Goal: Task Accomplishment & Management: Manage account settings

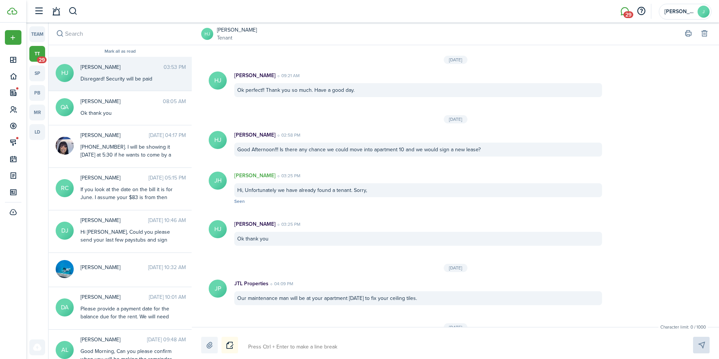
scroll to position [812, 0]
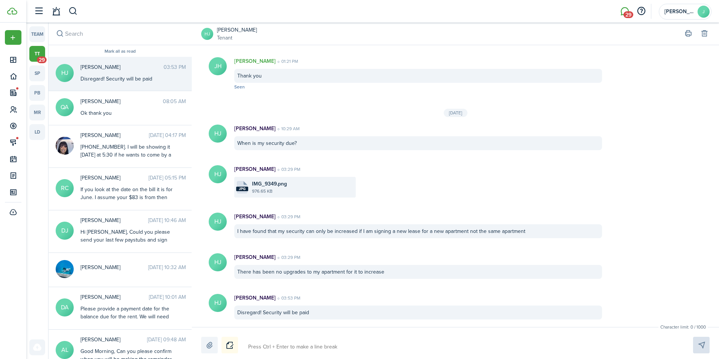
click at [39, 53] on link "tt 29" at bounding box center [37, 54] width 16 height 16
click at [629, 14] on li "29" at bounding box center [624, 11] width 17 height 19
click at [39, 56] on span "29" at bounding box center [42, 59] width 10 height 7
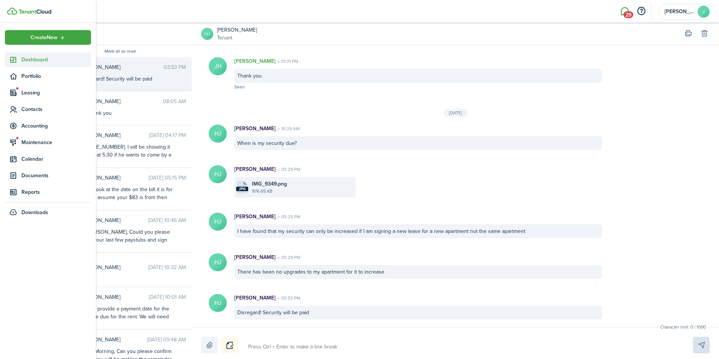
click at [29, 59] on span "Dashboard" at bounding box center [56, 60] width 70 height 8
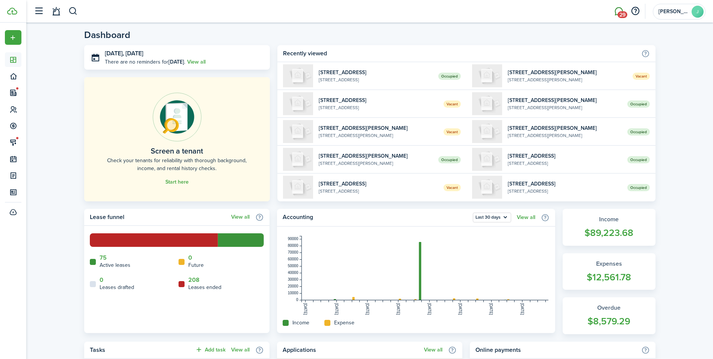
click at [620, 15] on span "29" at bounding box center [623, 14] width 10 height 7
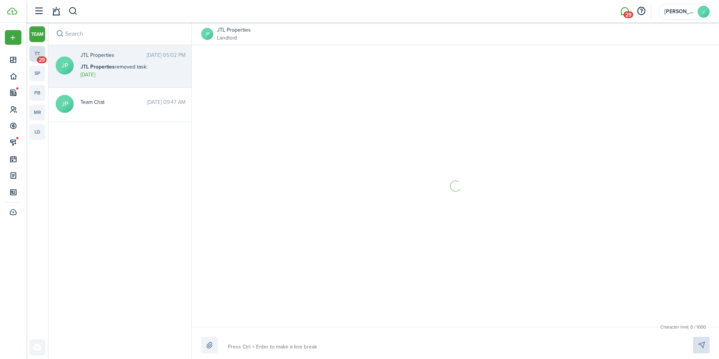
click at [42, 52] on link "tt 29" at bounding box center [37, 54] width 16 height 16
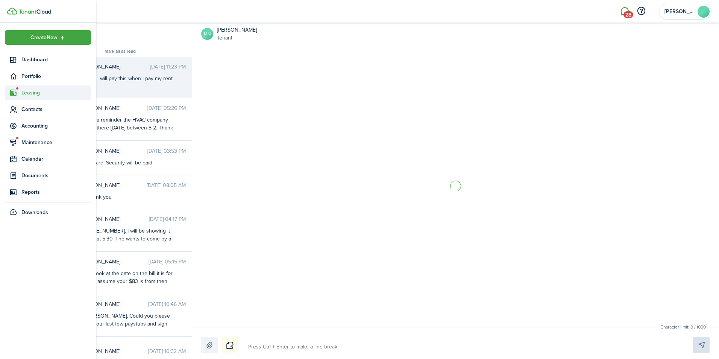
click at [32, 93] on span "Leasing" at bounding box center [56, 93] width 70 height 8
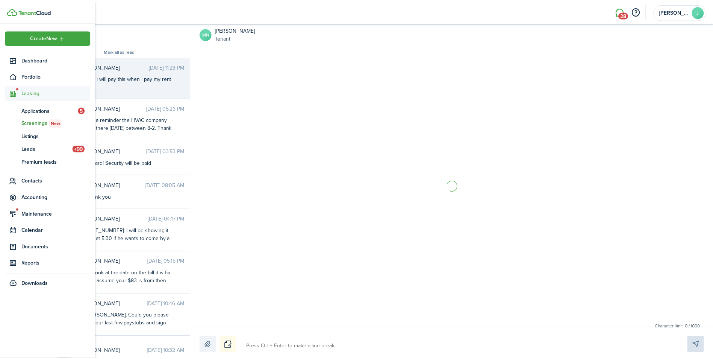
scroll to position [996, 0]
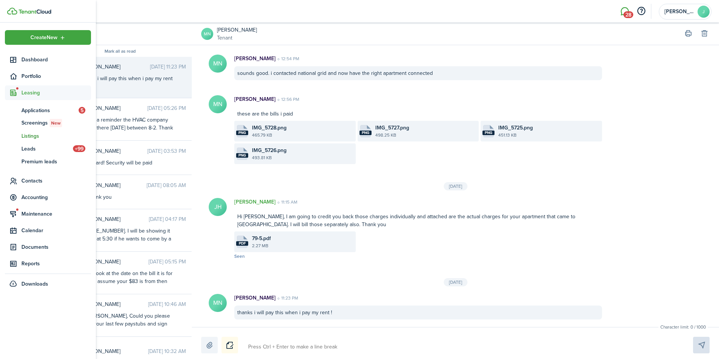
click at [29, 135] on span "Listings" at bounding box center [56, 136] width 70 height 8
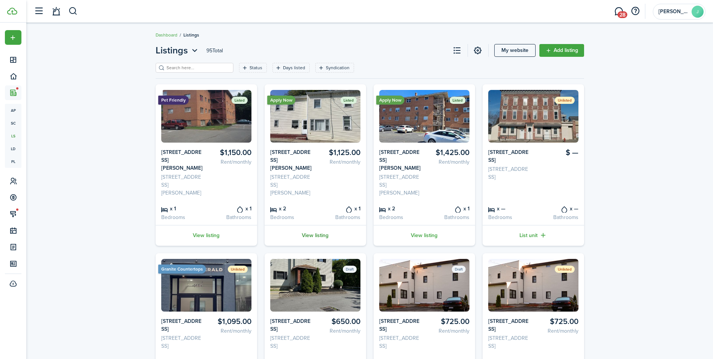
click at [321, 234] on link "View listing" at bounding box center [316, 235] width 102 height 21
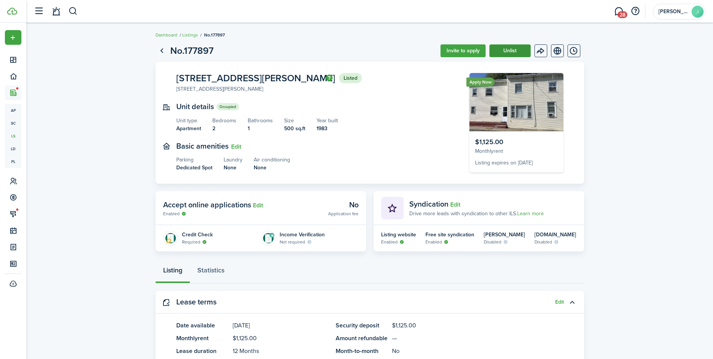
click at [504, 49] on button "Unlist" at bounding box center [510, 50] width 41 height 13
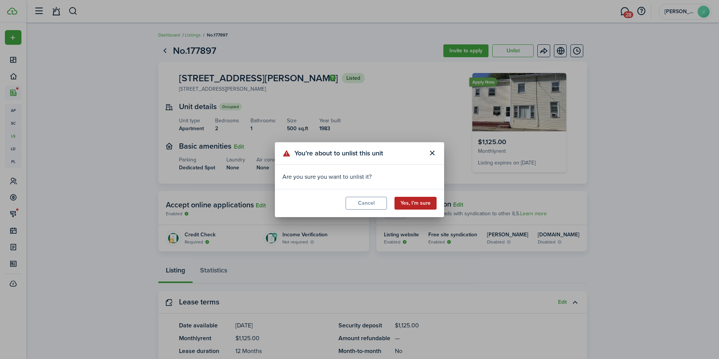
click at [410, 202] on button "Yes, I’m sure" at bounding box center [416, 203] width 42 height 13
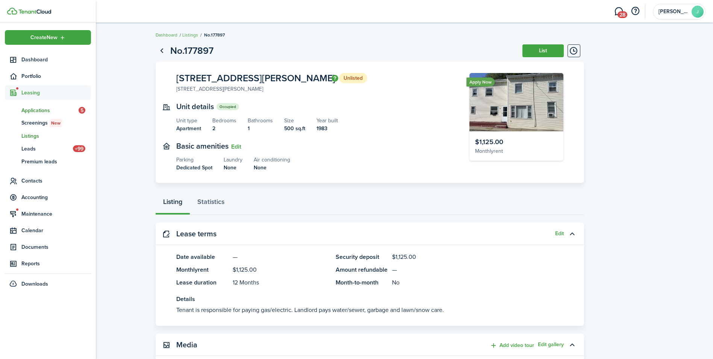
click at [40, 109] on span "Applications" at bounding box center [49, 110] width 57 height 8
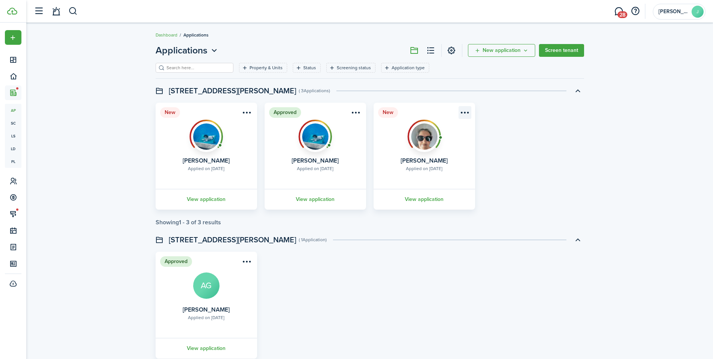
click at [463, 109] on menu-btn-icon "Open menu" at bounding box center [465, 112] width 13 height 13
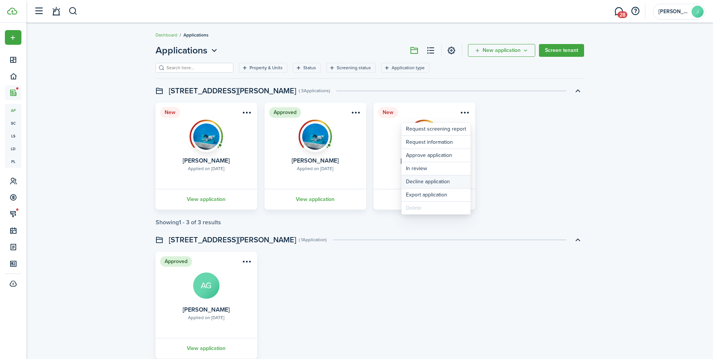
click at [422, 181] on button "Decline application" at bounding box center [436, 181] width 69 height 13
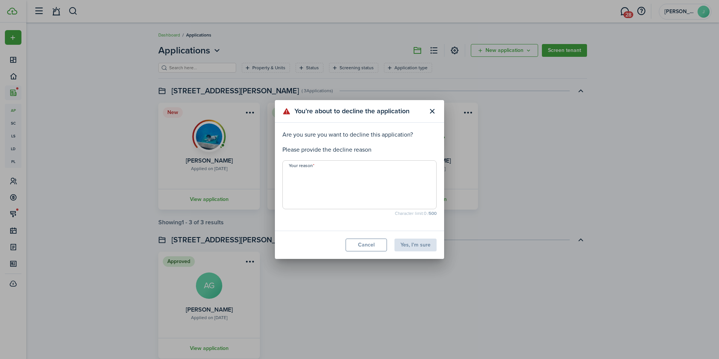
click at [331, 188] on textarea "Your reason" at bounding box center [359, 187] width 153 height 36
type textarea "na"
click at [419, 243] on button "Yes, I'm sure" at bounding box center [416, 244] width 42 height 13
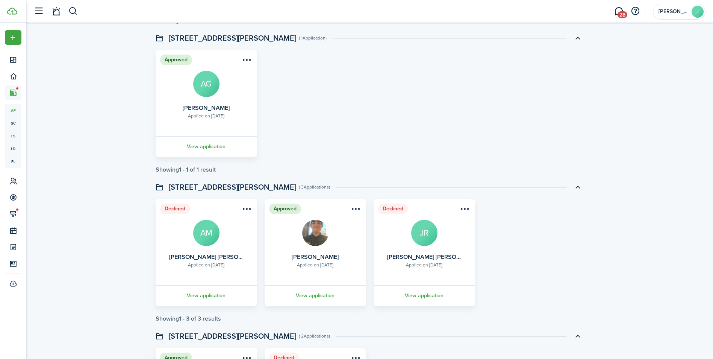
scroll to position [226, 0]
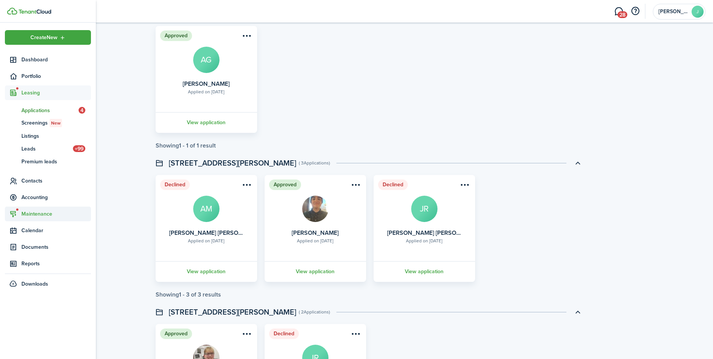
click at [46, 212] on span "Maintenance" at bounding box center [56, 214] width 70 height 8
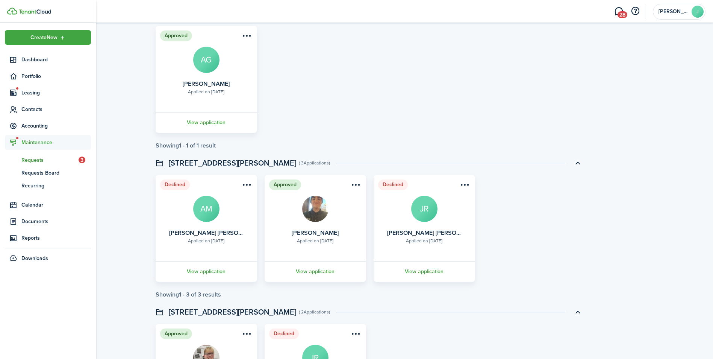
click at [38, 161] on span "Requests" at bounding box center [49, 160] width 57 height 8
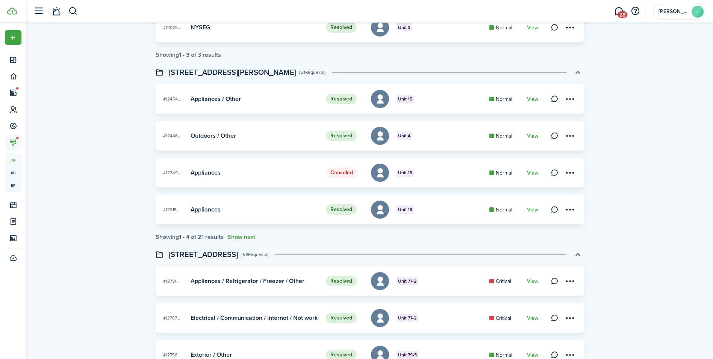
scroll to position [188, 0]
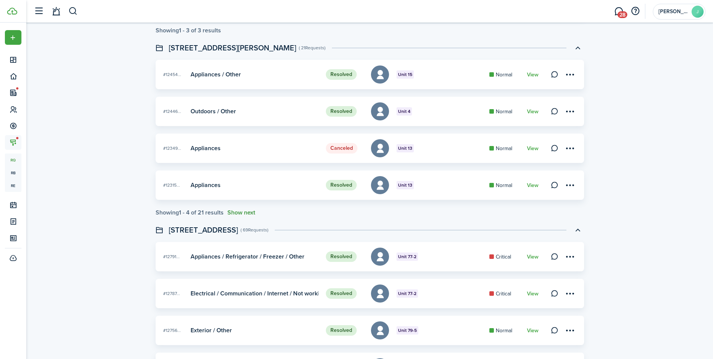
click at [237, 212] on button "Show next" at bounding box center [242, 212] width 28 height 7
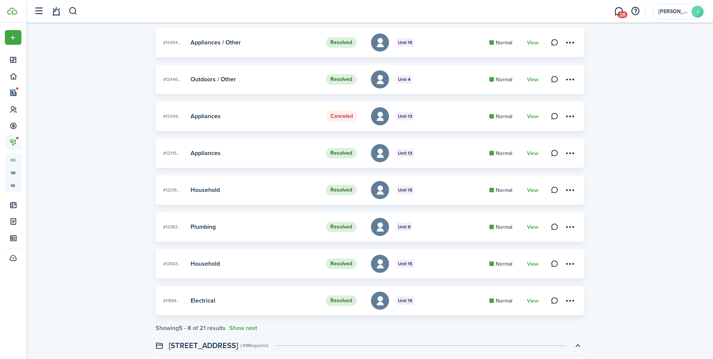
scroll to position [301, 0]
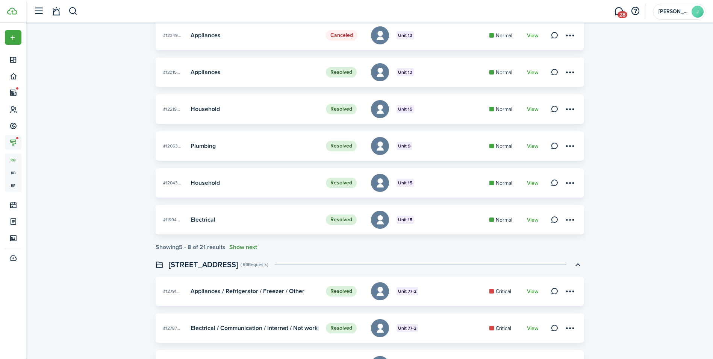
click at [241, 244] on button "Show next" at bounding box center [243, 247] width 28 height 7
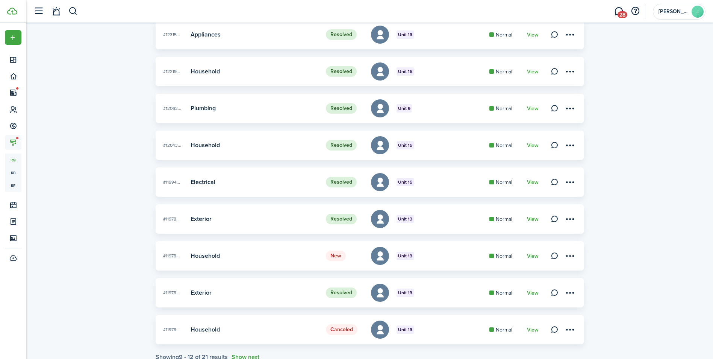
scroll to position [376, 0]
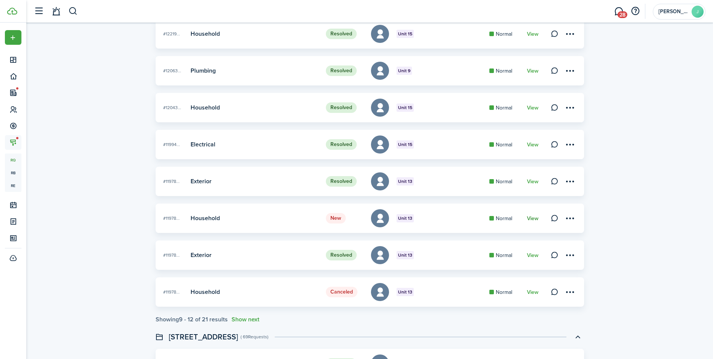
click at [533, 216] on link "View" at bounding box center [533, 218] width 12 height 6
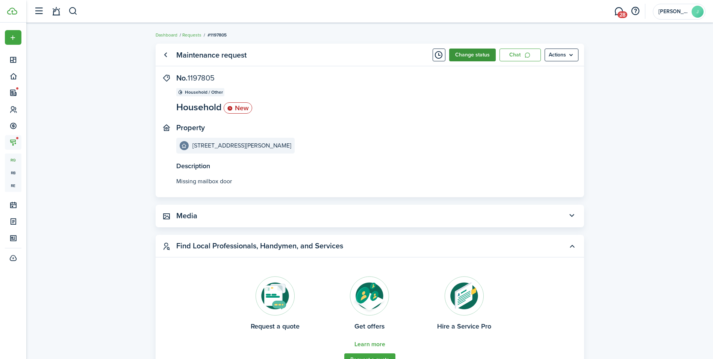
click at [483, 59] on button "Change status" at bounding box center [472, 55] width 47 height 13
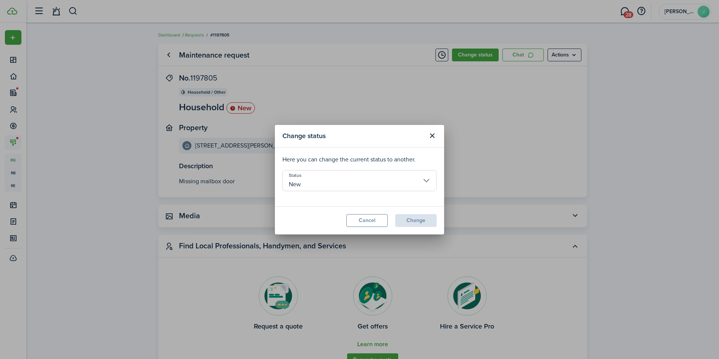
click at [423, 178] on input "New" at bounding box center [359, 180] width 154 height 21
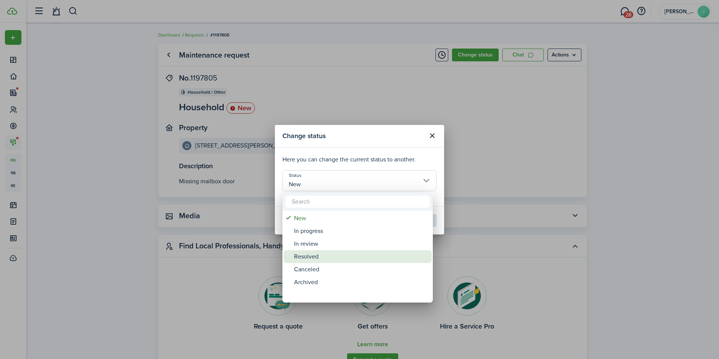
click at [331, 252] on div "Resolved" at bounding box center [360, 256] width 133 height 13
type input "Resolved"
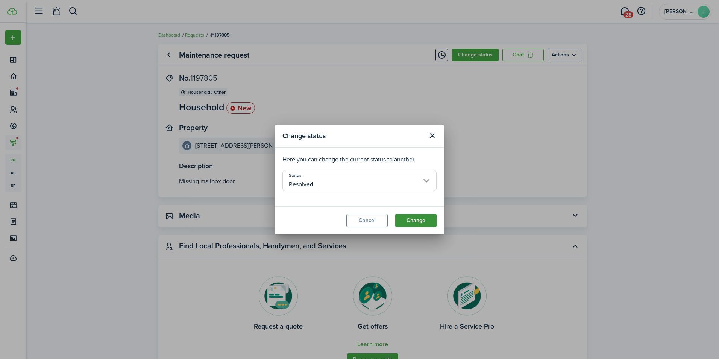
click at [412, 217] on button "Change" at bounding box center [415, 220] width 41 height 13
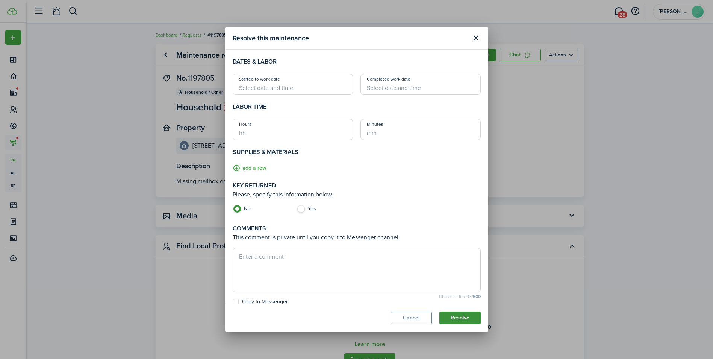
click at [456, 317] on button "Resolve" at bounding box center [460, 317] width 41 height 13
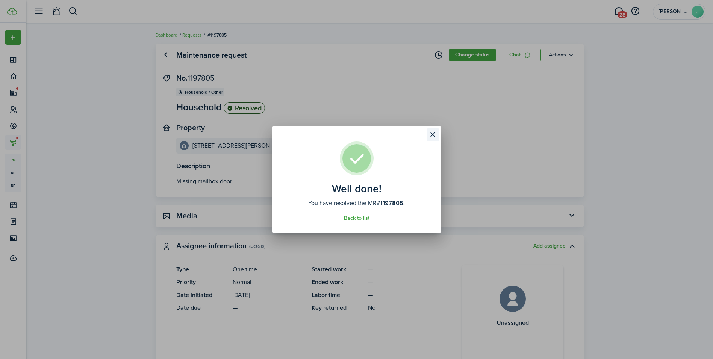
click at [434, 134] on button "Close modal" at bounding box center [433, 134] width 13 height 13
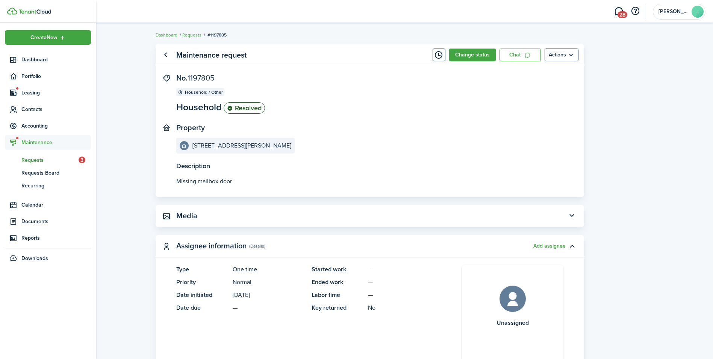
click at [39, 162] on span "Requests" at bounding box center [49, 160] width 57 height 8
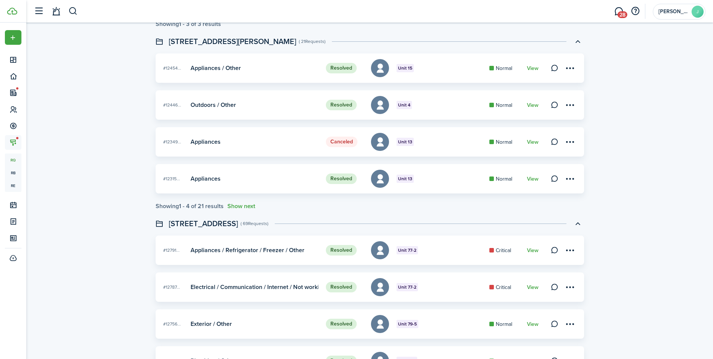
scroll to position [226, 0]
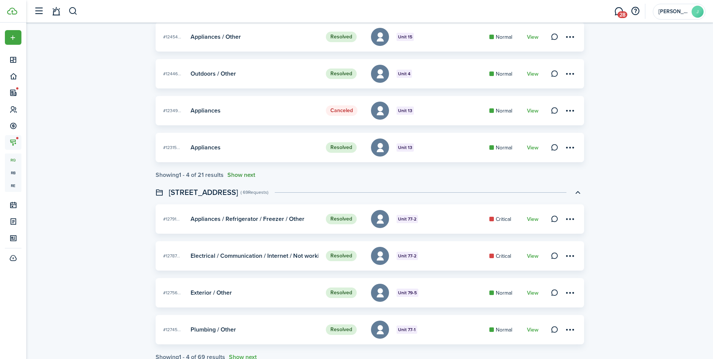
click at [238, 175] on button "Show next" at bounding box center [242, 174] width 28 height 7
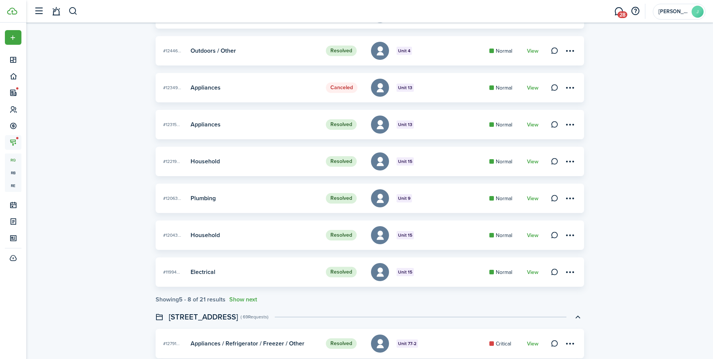
scroll to position [376, 0]
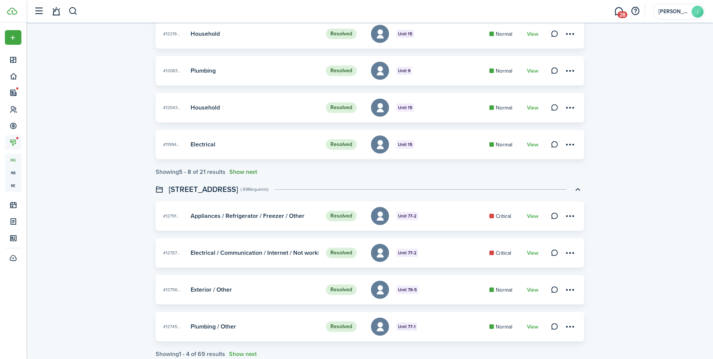
click at [237, 172] on button "Show next" at bounding box center [243, 171] width 28 height 7
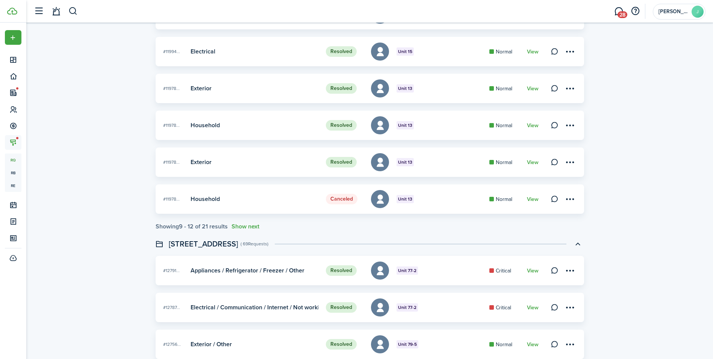
scroll to position [489, 0]
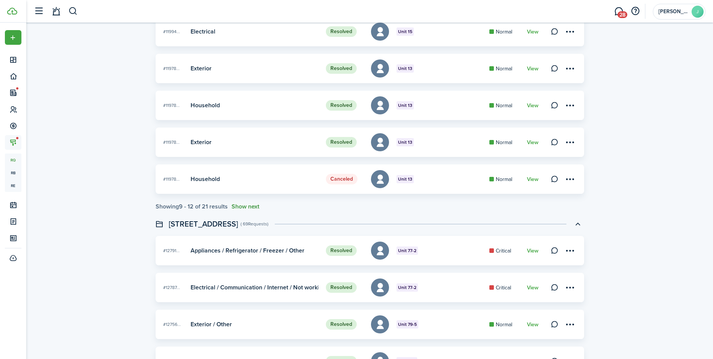
click at [244, 208] on button "Show next" at bounding box center [246, 206] width 28 height 7
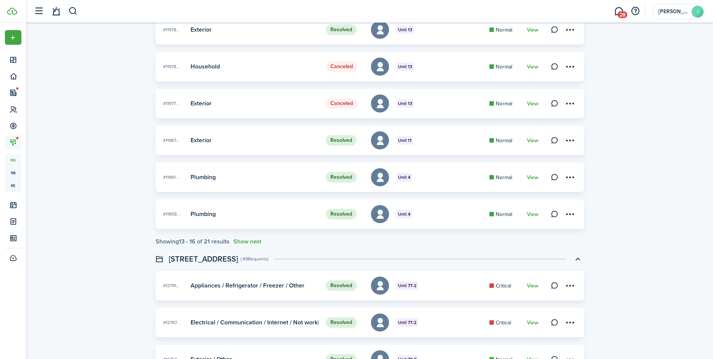
scroll to position [602, 0]
click at [246, 240] on button "Show next" at bounding box center [248, 241] width 28 height 7
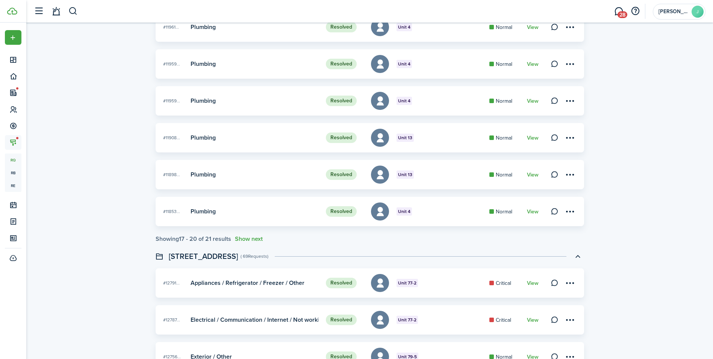
scroll to position [752, 0]
click at [246, 237] on button "Show next" at bounding box center [249, 238] width 28 height 7
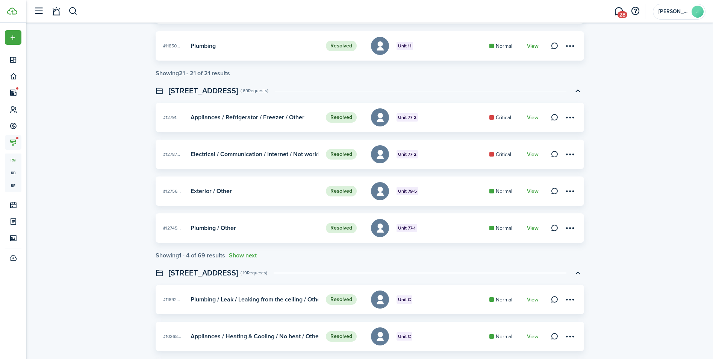
scroll to position [978, 0]
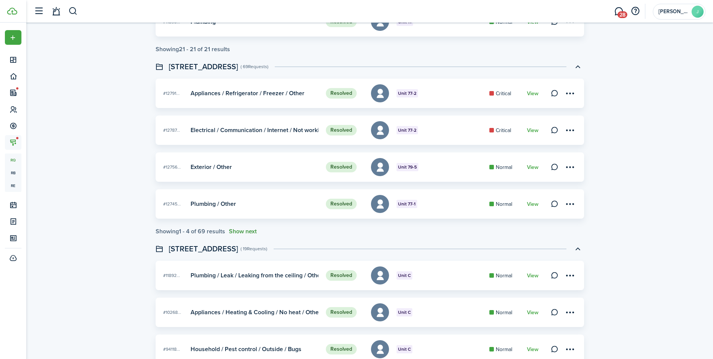
click at [243, 229] on button "Show next" at bounding box center [243, 231] width 28 height 7
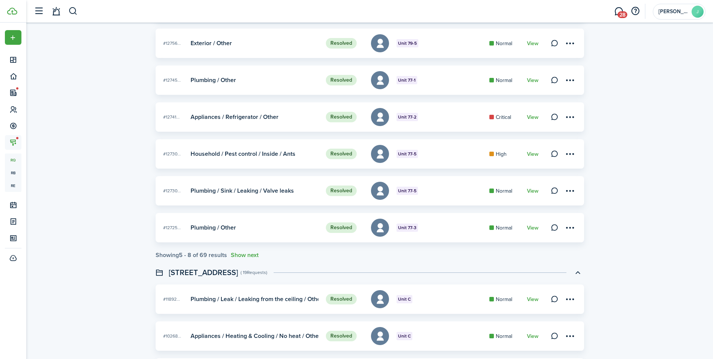
scroll to position [1128, 0]
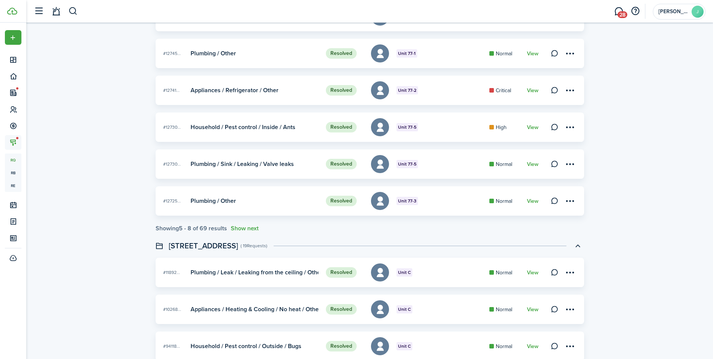
click at [247, 229] on button "Show next" at bounding box center [245, 228] width 28 height 7
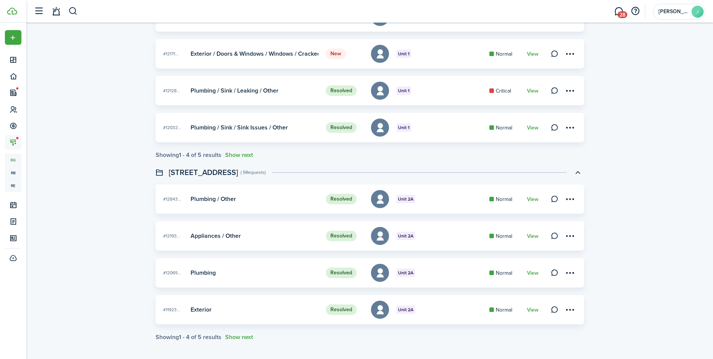
scroll to position [1897, 0]
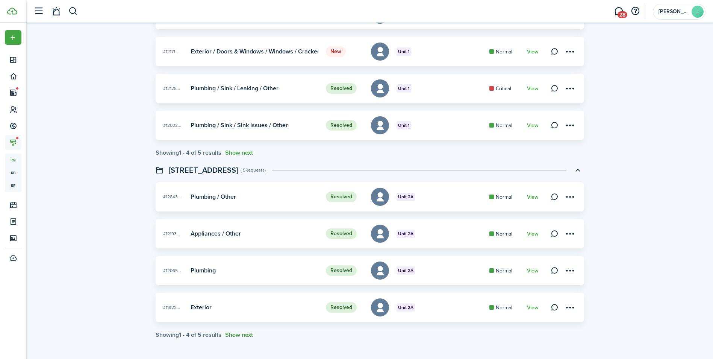
click at [241, 336] on button "Show next" at bounding box center [239, 334] width 28 height 7
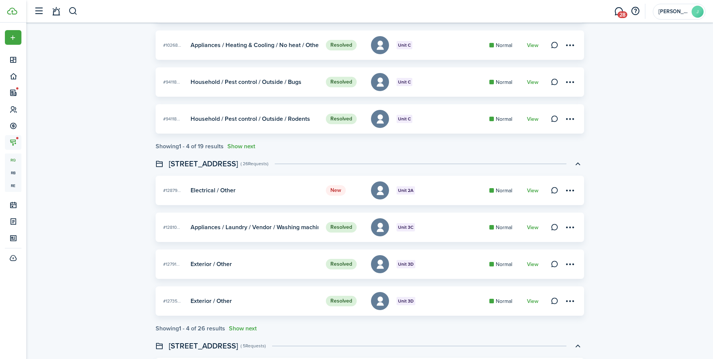
scroll to position [1521, 0]
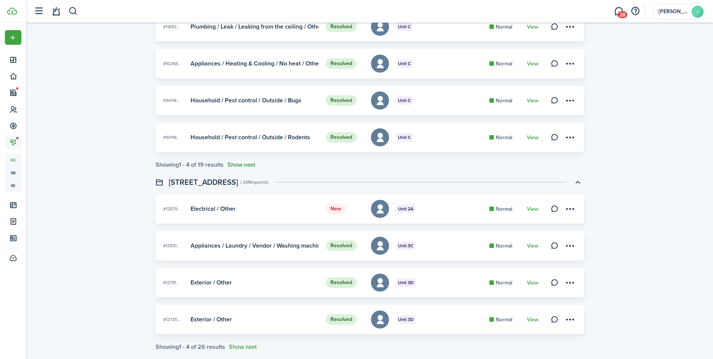
click at [245, 165] on button "Show next" at bounding box center [242, 164] width 28 height 7
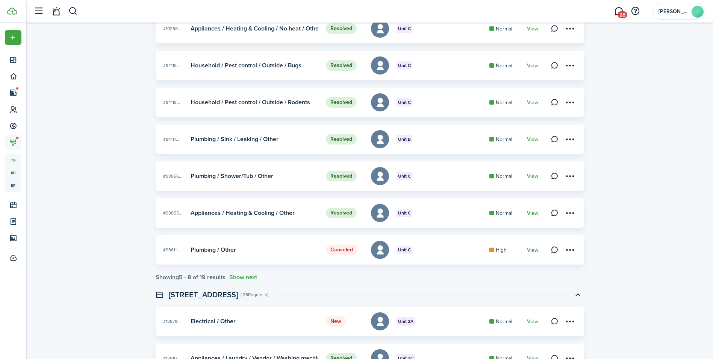
scroll to position [1672, 0]
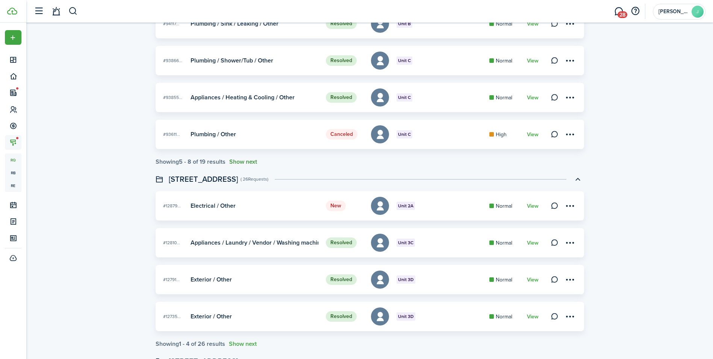
click at [241, 160] on button "Show next" at bounding box center [243, 161] width 28 height 7
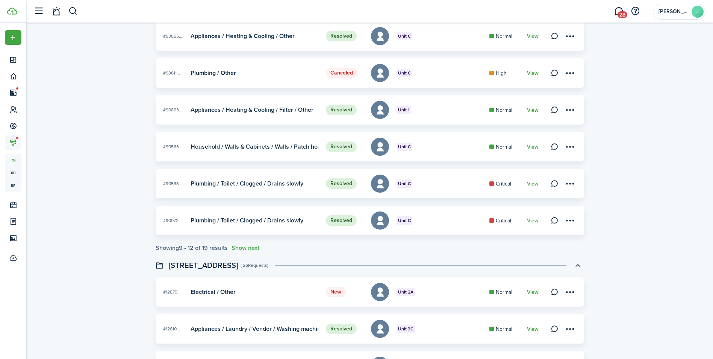
scroll to position [1784, 0]
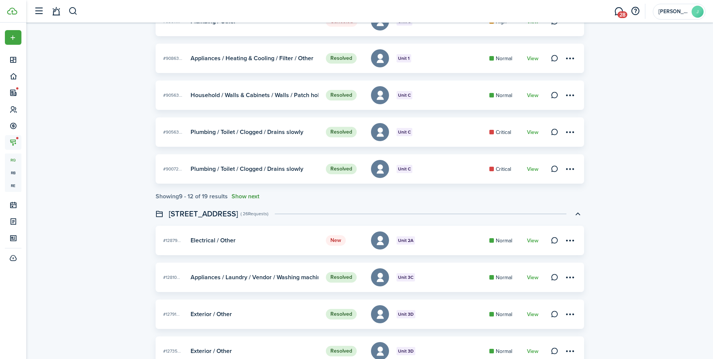
click at [251, 195] on button "Show next" at bounding box center [246, 196] width 28 height 7
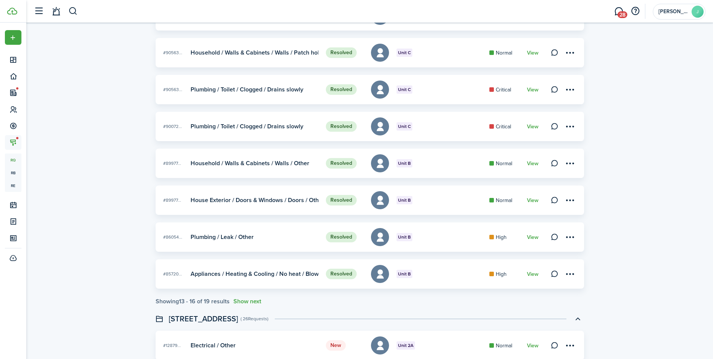
scroll to position [1935, 0]
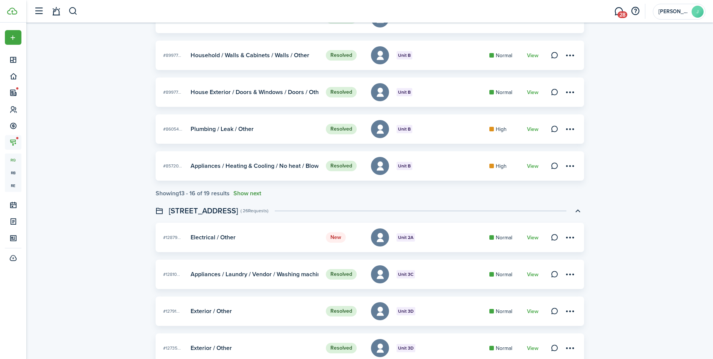
click at [248, 195] on button "Show next" at bounding box center [248, 193] width 28 height 7
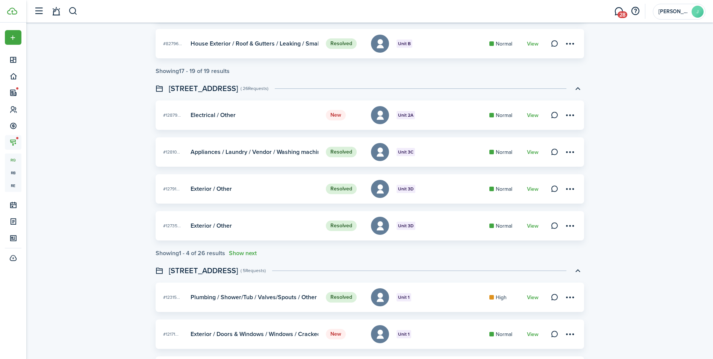
scroll to position [2161, 0]
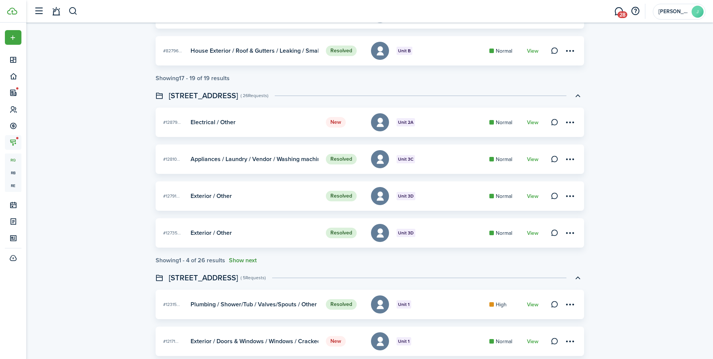
click at [239, 258] on button "Show next" at bounding box center [243, 260] width 28 height 7
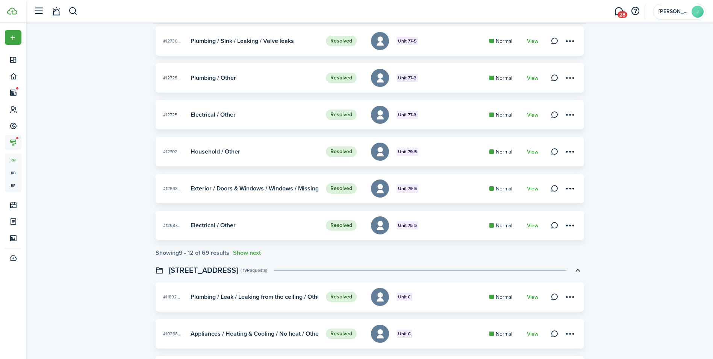
scroll to position [1183, 0]
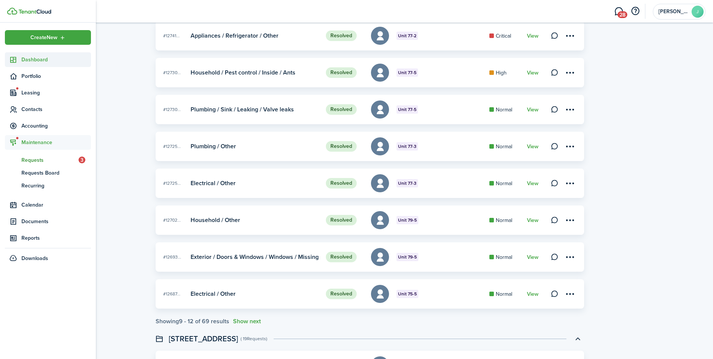
click at [45, 59] on span "Dashboard" at bounding box center [56, 60] width 70 height 8
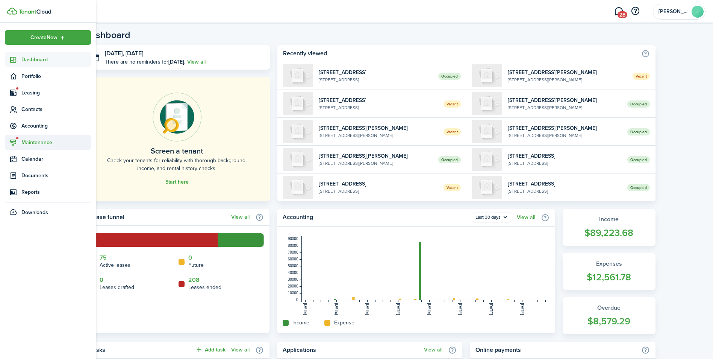
click at [39, 141] on span "Maintenance" at bounding box center [56, 142] width 70 height 8
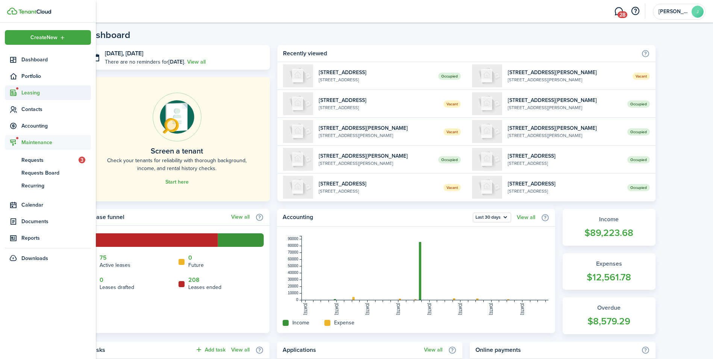
click at [35, 93] on span "Leasing" at bounding box center [56, 93] width 70 height 8
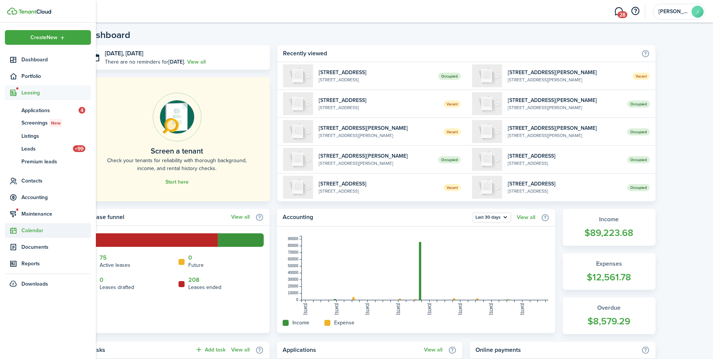
click at [38, 231] on span "Calendar" at bounding box center [56, 230] width 70 height 8
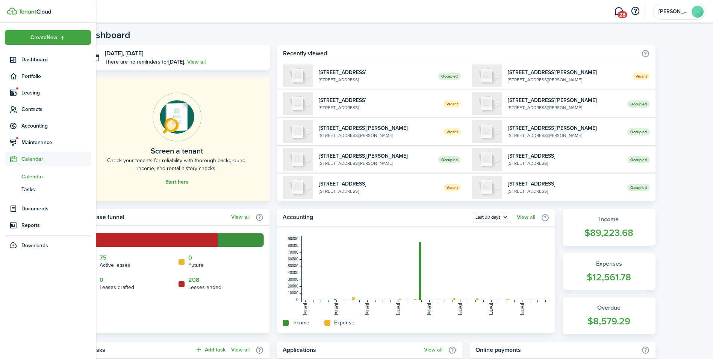
click at [34, 173] on span "Calendar" at bounding box center [56, 177] width 70 height 8
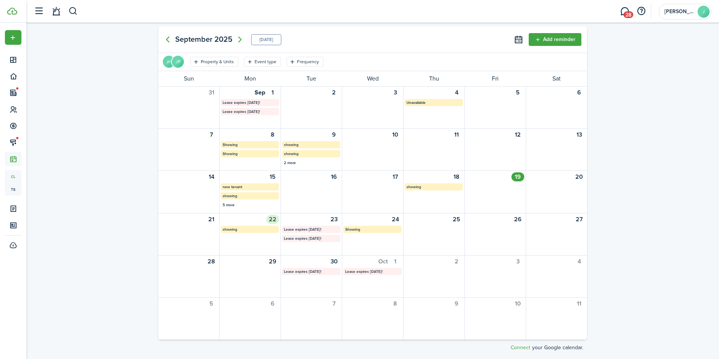
click at [269, 217] on div "22" at bounding box center [272, 219] width 13 height 9
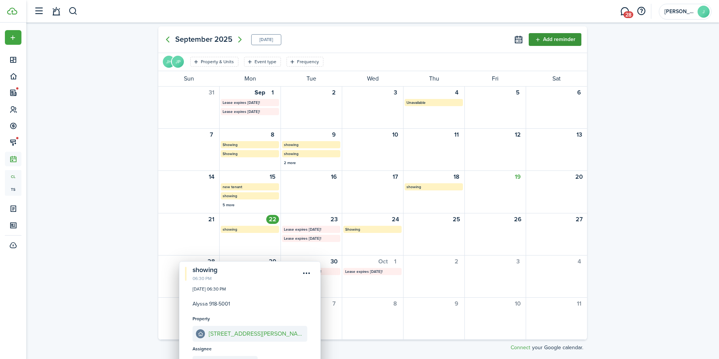
click at [549, 41] on button "Add reminder" at bounding box center [555, 39] width 53 height 13
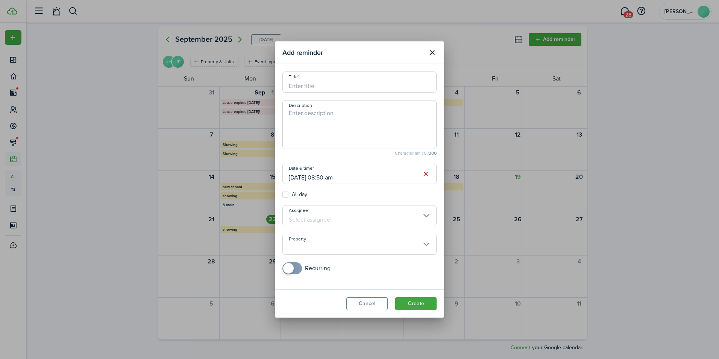
click at [343, 86] on input "Title" at bounding box center [359, 81] width 154 height 21
type input "showing"
click at [305, 121] on textarea "Description" at bounding box center [359, 127] width 153 height 36
click at [364, 179] on input "[DATE] 08:50 am" at bounding box center [359, 173] width 154 height 21
type textarea "[PERSON_NAME] 491-2834"
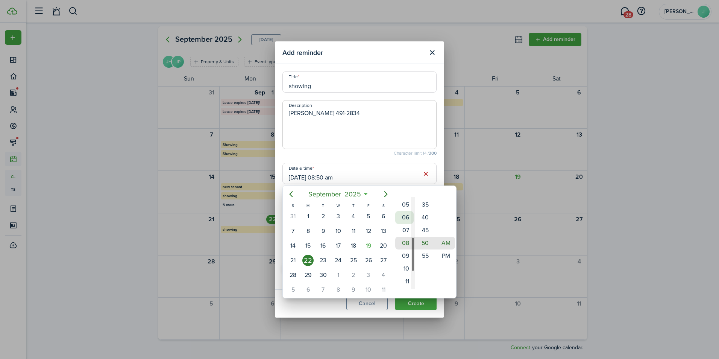
click at [405, 218] on mbsc-wheel-item "06" at bounding box center [404, 217] width 18 height 13
click at [429, 203] on mbsc-wheel-item "15" at bounding box center [425, 204] width 18 height 13
click at [446, 251] on mbsc-wheel-item "PM" at bounding box center [446, 255] width 18 height 13
type input "[DATE] 06:15 pm"
click at [372, 173] on div at bounding box center [359, 179] width 839 height 479
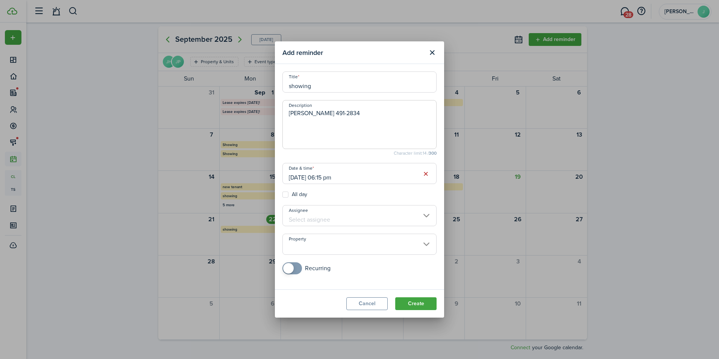
click at [380, 217] on input "Assignee" at bounding box center [359, 215] width 154 height 21
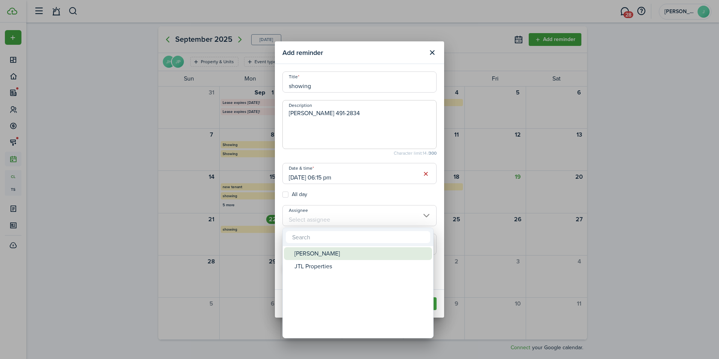
click at [350, 250] on div "[PERSON_NAME]" at bounding box center [360, 253] width 133 height 13
type input "[PERSON_NAME]"
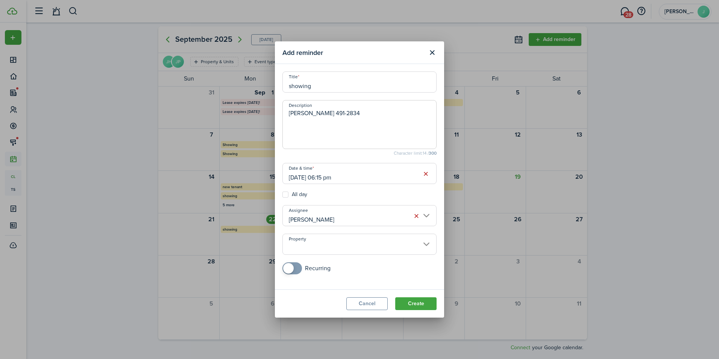
click at [341, 251] on input "Property" at bounding box center [359, 244] width 154 height 21
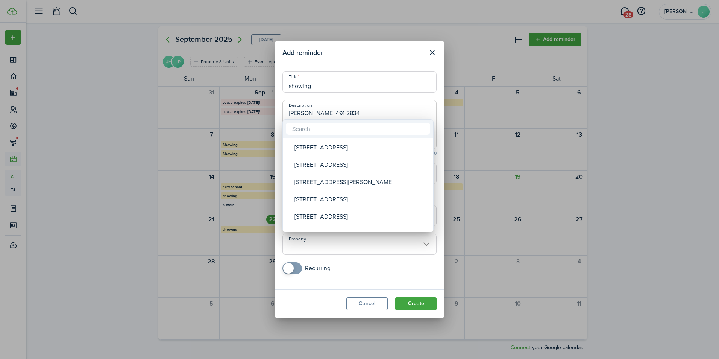
scroll to position [29, 0]
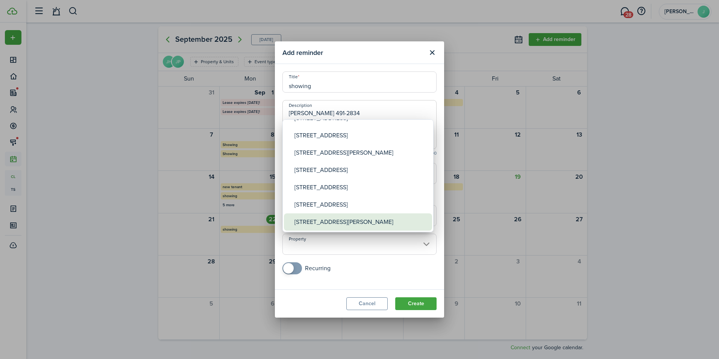
click at [334, 222] on div "[STREET_ADDRESS][PERSON_NAME]" at bounding box center [360, 221] width 133 height 17
type input "[STREET_ADDRESS][PERSON_NAME]"
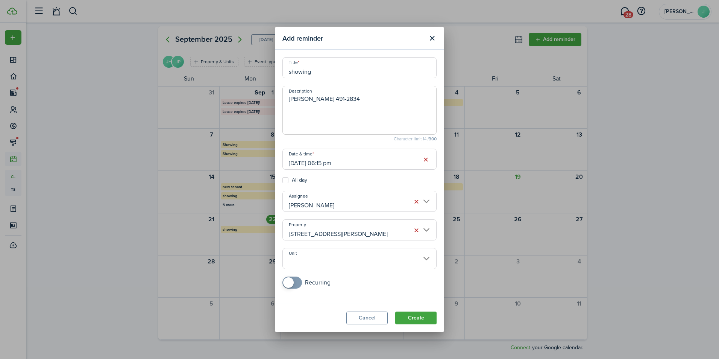
click at [318, 253] on input "Unit" at bounding box center [359, 258] width 154 height 21
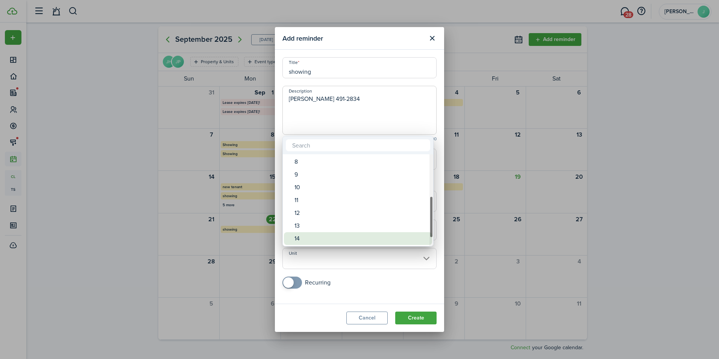
click at [309, 235] on div "14" at bounding box center [360, 238] width 133 height 13
type input "14"
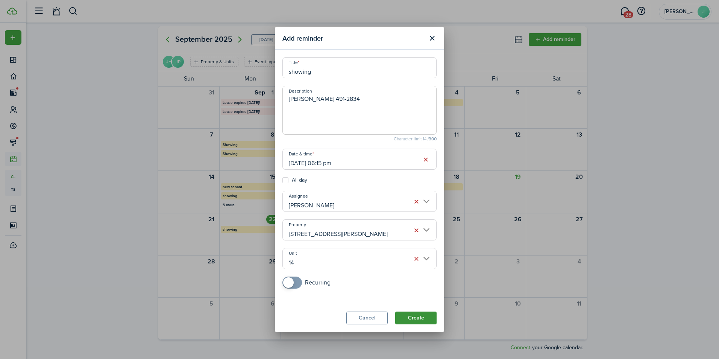
click at [404, 317] on button "Create" at bounding box center [415, 317] width 41 height 13
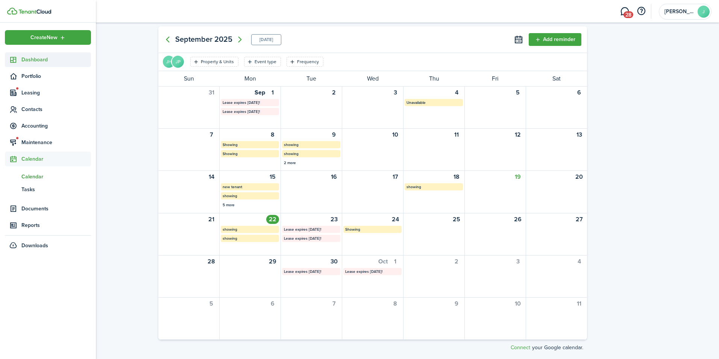
click at [35, 58] on span "Dashboard" at bounding box center [56, 60] width 70 height 8
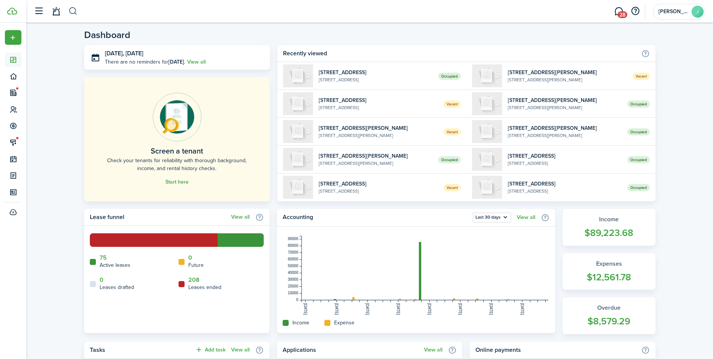
click at [74, 11] on button "button" at bounding box center [72, 11] width 9 height 13
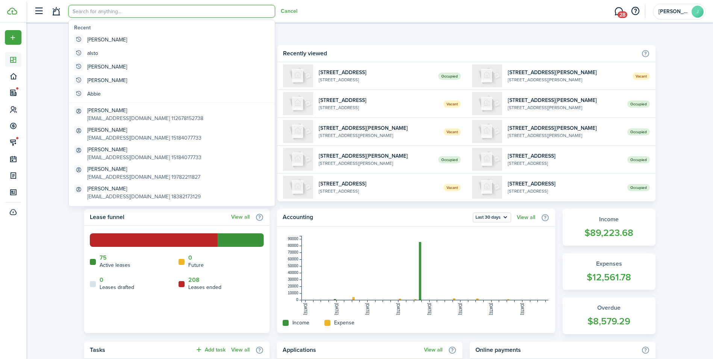
click at [88, 11] on input "search" at bounding box center [171, 11] width 207 height 13
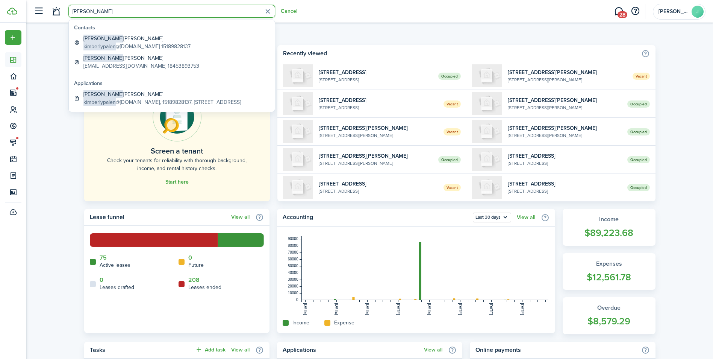
type input "[PERSON_NAME]"
drag, startPoint x: 118, startPoint y: 33, endPoint x: 123, endPoint y: 42, distance: 9.8
click at [123, 42] on global-search-item-title "[PERSON_NAME]" at bounding box center [136, 39] width 107 height 8
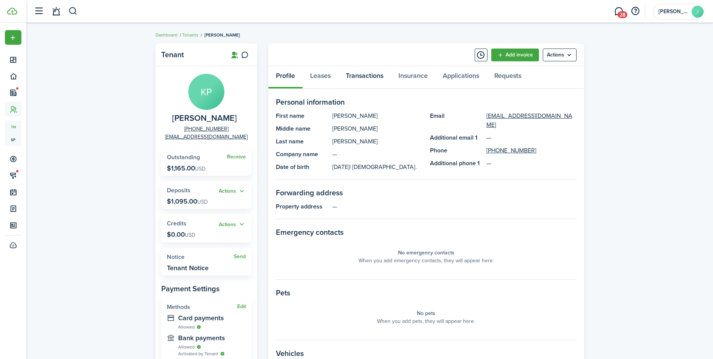
click at [366, 74] on link "Transactions" at bounding box center [364, 77] width 53 height 23
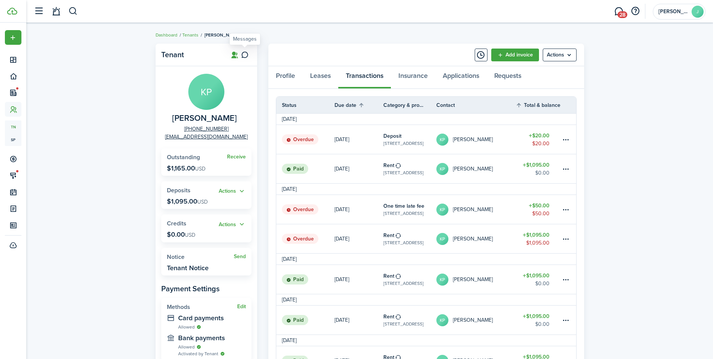
click at [244, 56] on icon at bounding box center [245, 55] width 8 height 8
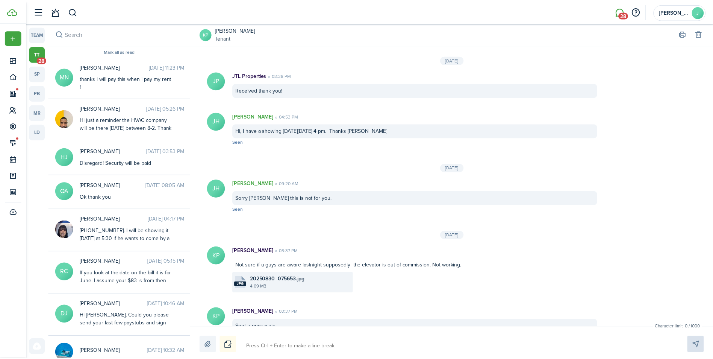
scroll to position [818, 0]
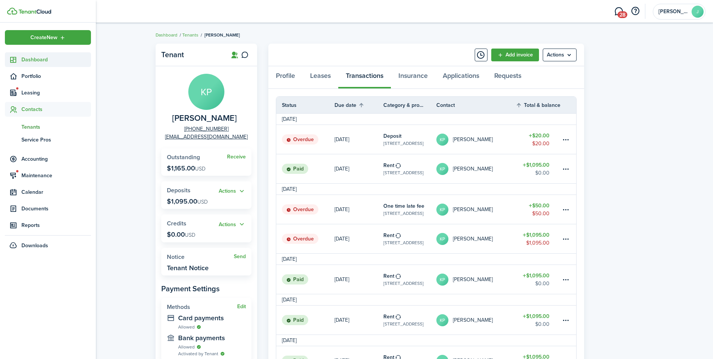
click at [27, 58] on span "Dashboard" at bounding box center [56, 60] width 70 height 8
